Goal: Transaction & Acquisition: Purchase product/service

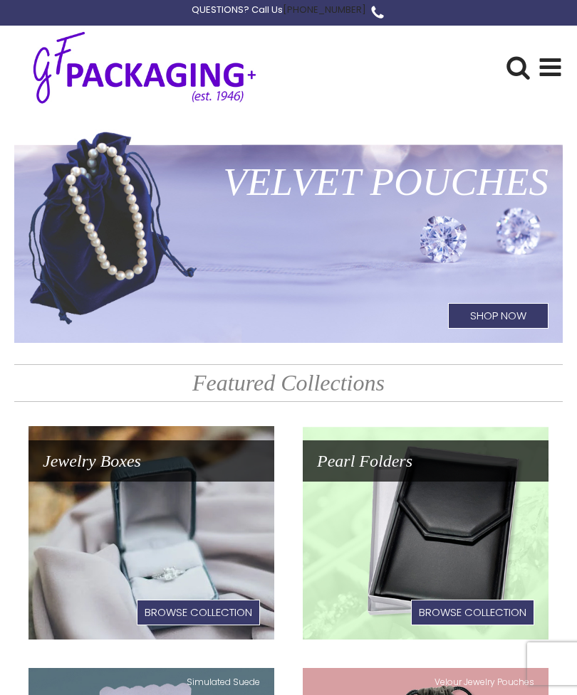
click at [118, 535] on link "Jewelry Boxes Browse Collection" at bounding box center [151, 533] width 246 height 214
click at [115, 539] on link "Jewelry Boxes Browse Collection" at bounding box center [151, 533] width 246 height 214
click at [141, 530] on link "Jewelry Boxes Browse Collection" at bounding box center [151, 533] width 246 height 214
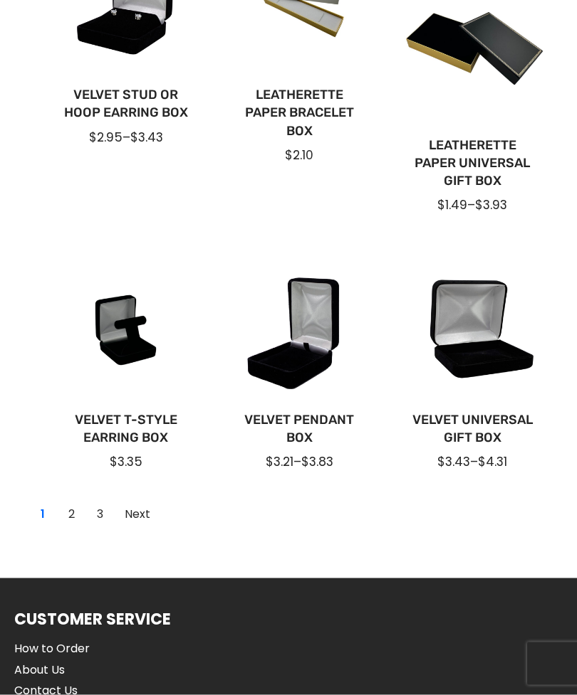
scroll to position [1051, 0]
click at [76, 519] on link "2" at bounding box center [71, 514] width 23 height 23
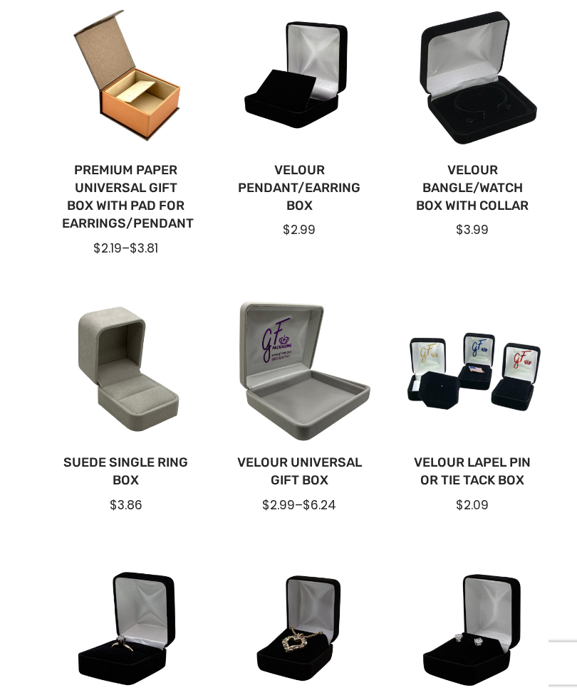
scroll to position [719, 0]
click at [313, 401] on div at bounding box center [299, 372] width 150 height 150
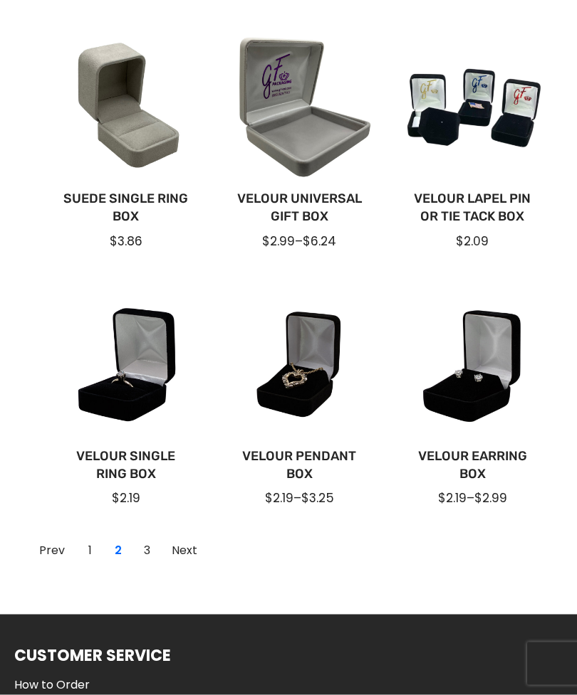
scroll to position [983, 0]
click at [95, 546] on link "1" at bounding box center [89, 550] width 23 height 23
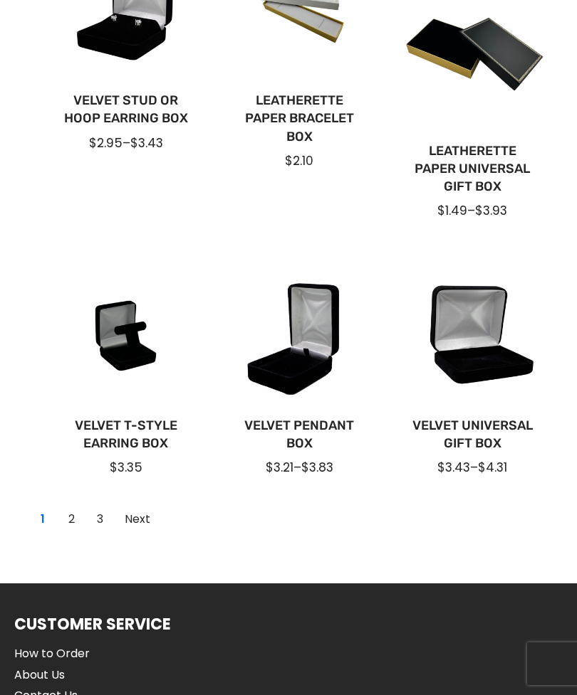
scroll to position [1047, 0]
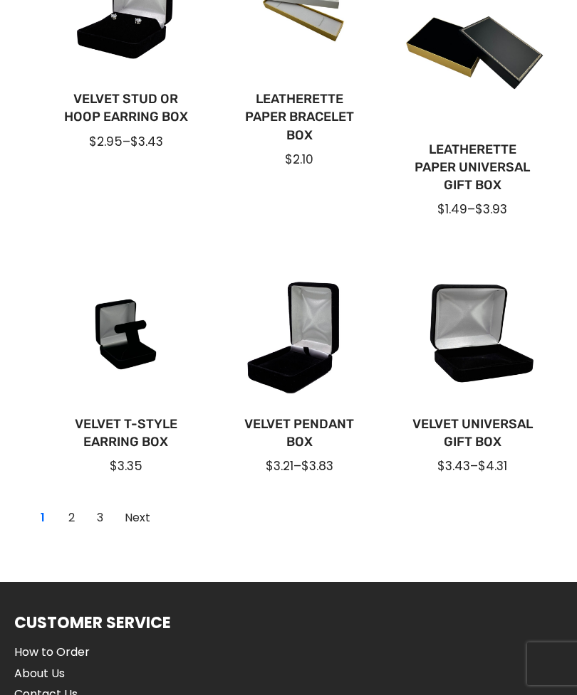
click at [485, 430] on link "Velvet Universal Gift Box" at bounding box center [472, 434] width 127 height 36
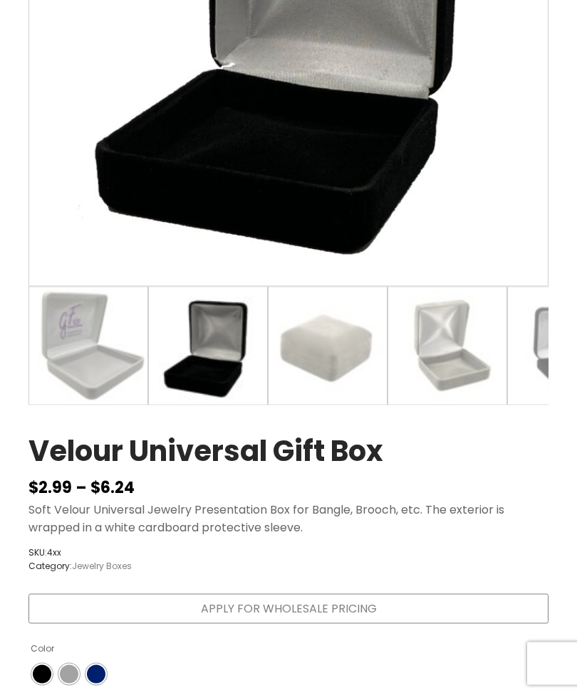
scroll to position [391, 0]
click at [98, 669] on span "Color" at bounding box center [96, 674] width 19 height 19
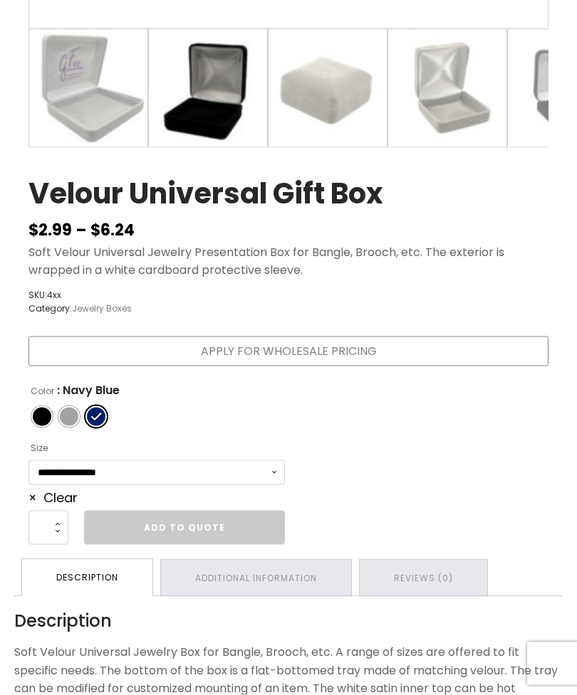
scroll to position [678, 0]
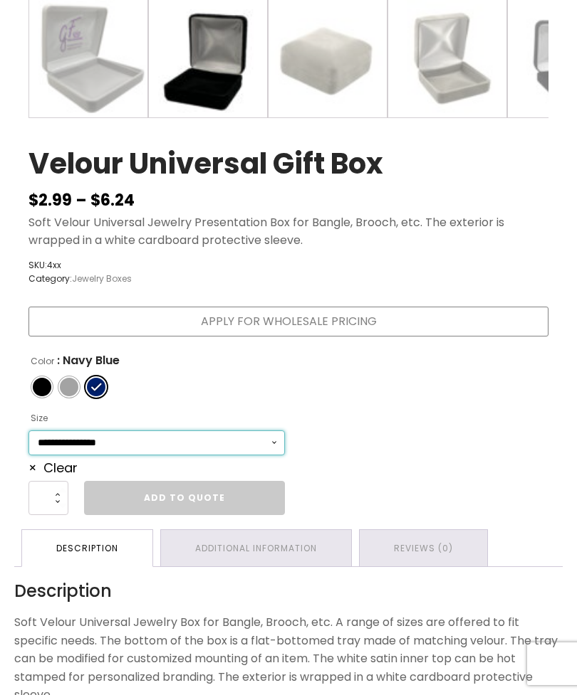
click at [272, 441] on select "**********" at bounding box center [156, 443] width 256 height 25
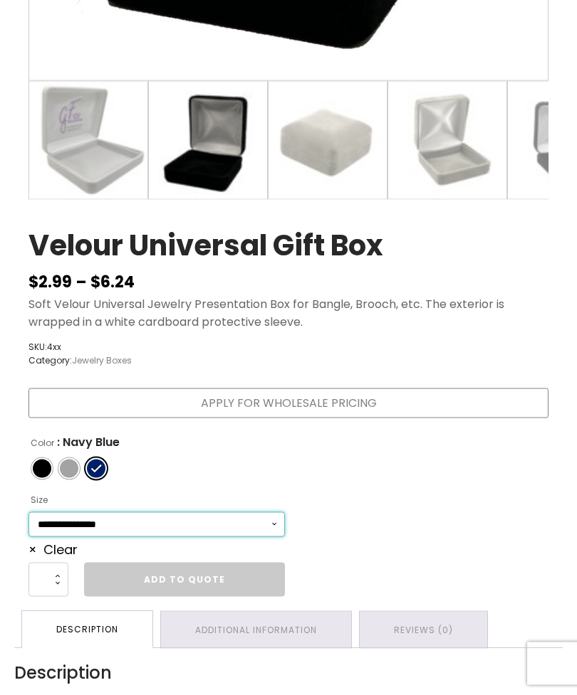
scroll to position [617, 0]
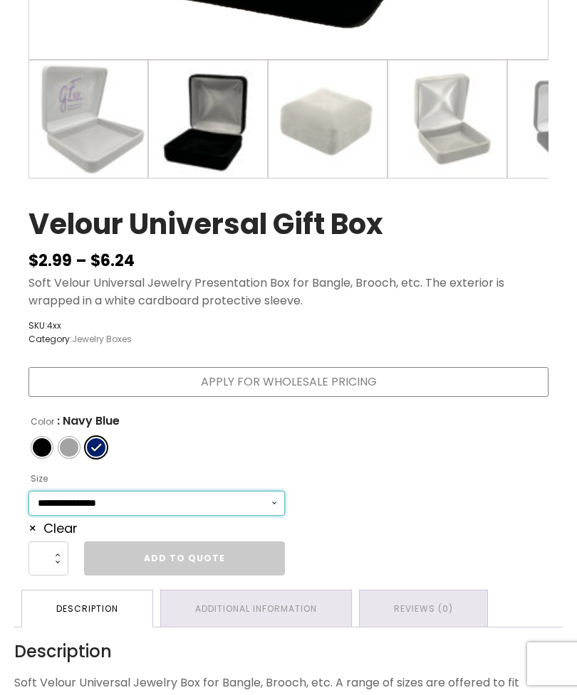
click at [259, 499] on select "**********" at bounding box center [156, 503] width 256 height 25
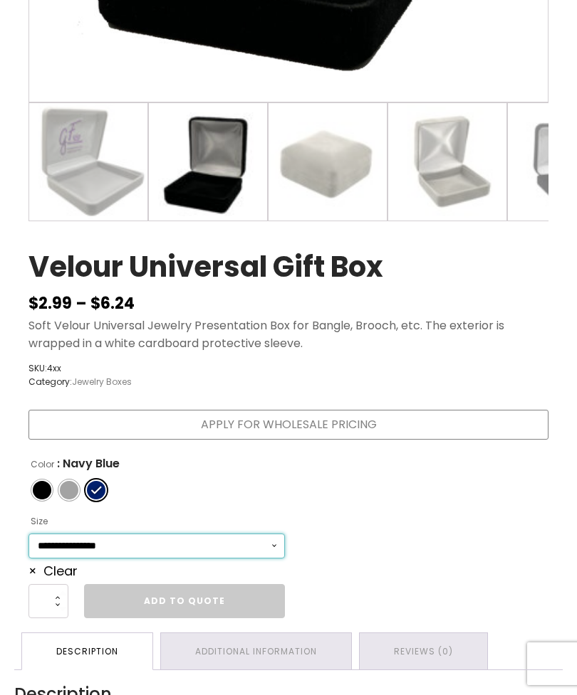
scroll to position [574, 0]
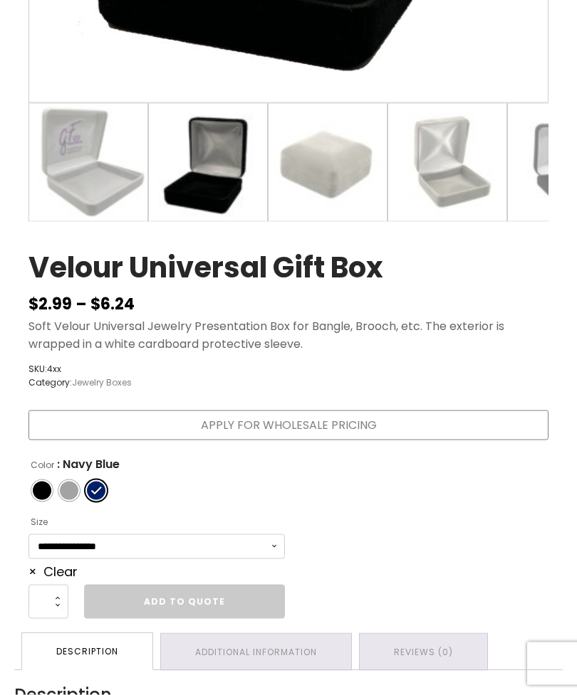
click at [479, 291] on div "**********" at bounding box center [288, 434] width 548 height 397
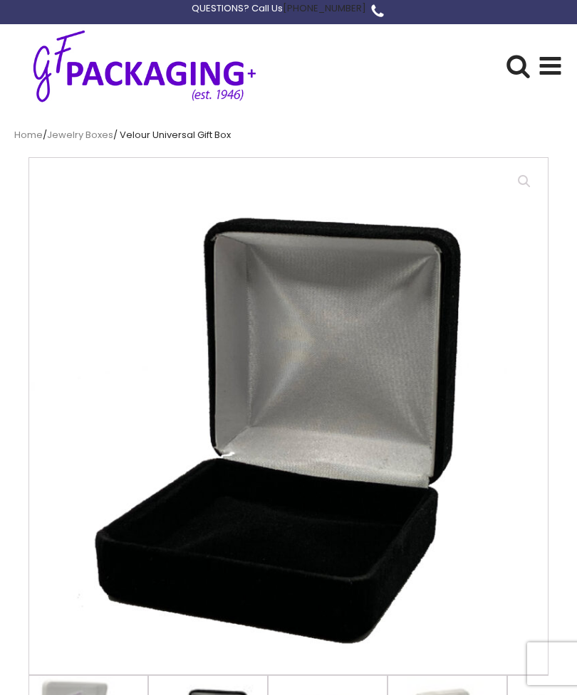
scroll to position [0, 0]
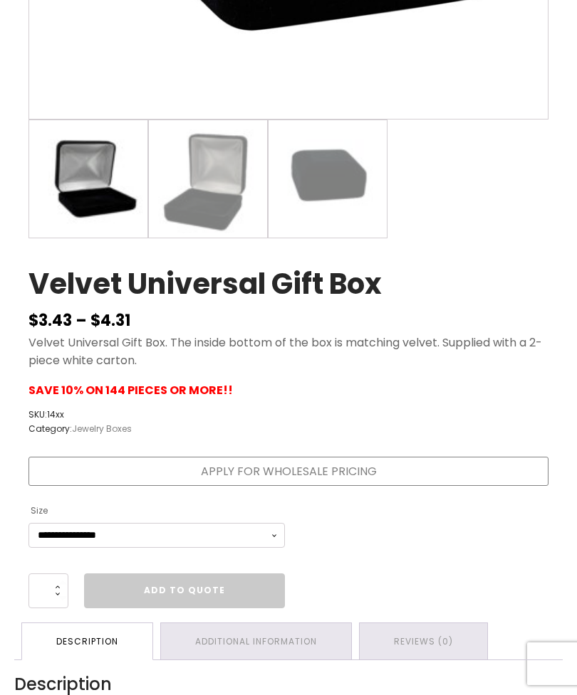
scroll to position [671, 0]
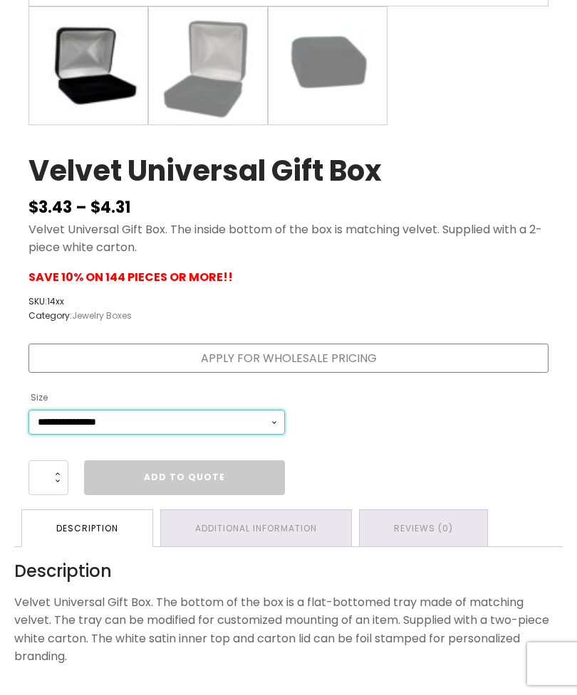
click at [263, 419] on select "**********" at bounding box center [156, 422] width 256 height 25
